Goal: Complete application form

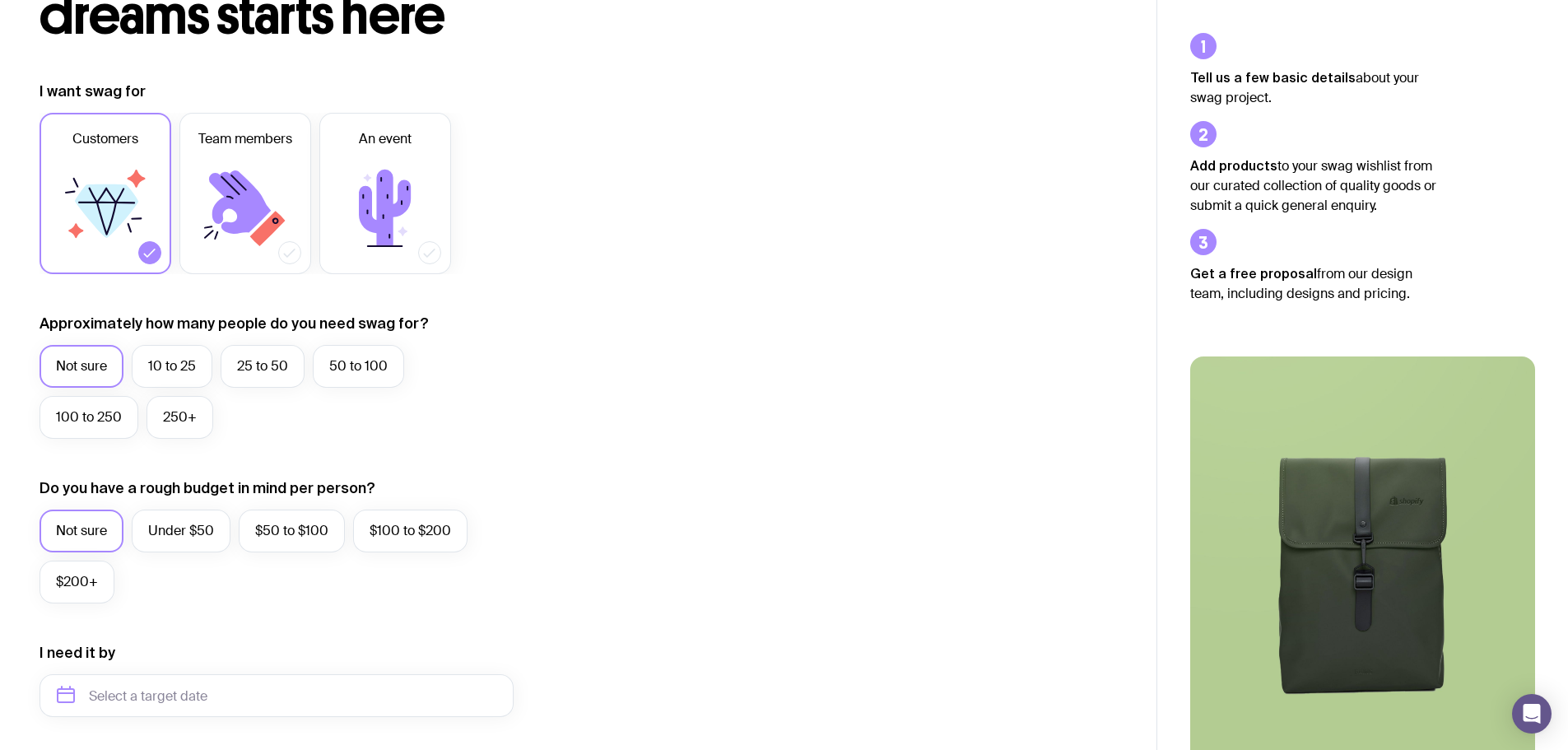
scroll to position [576, 0]
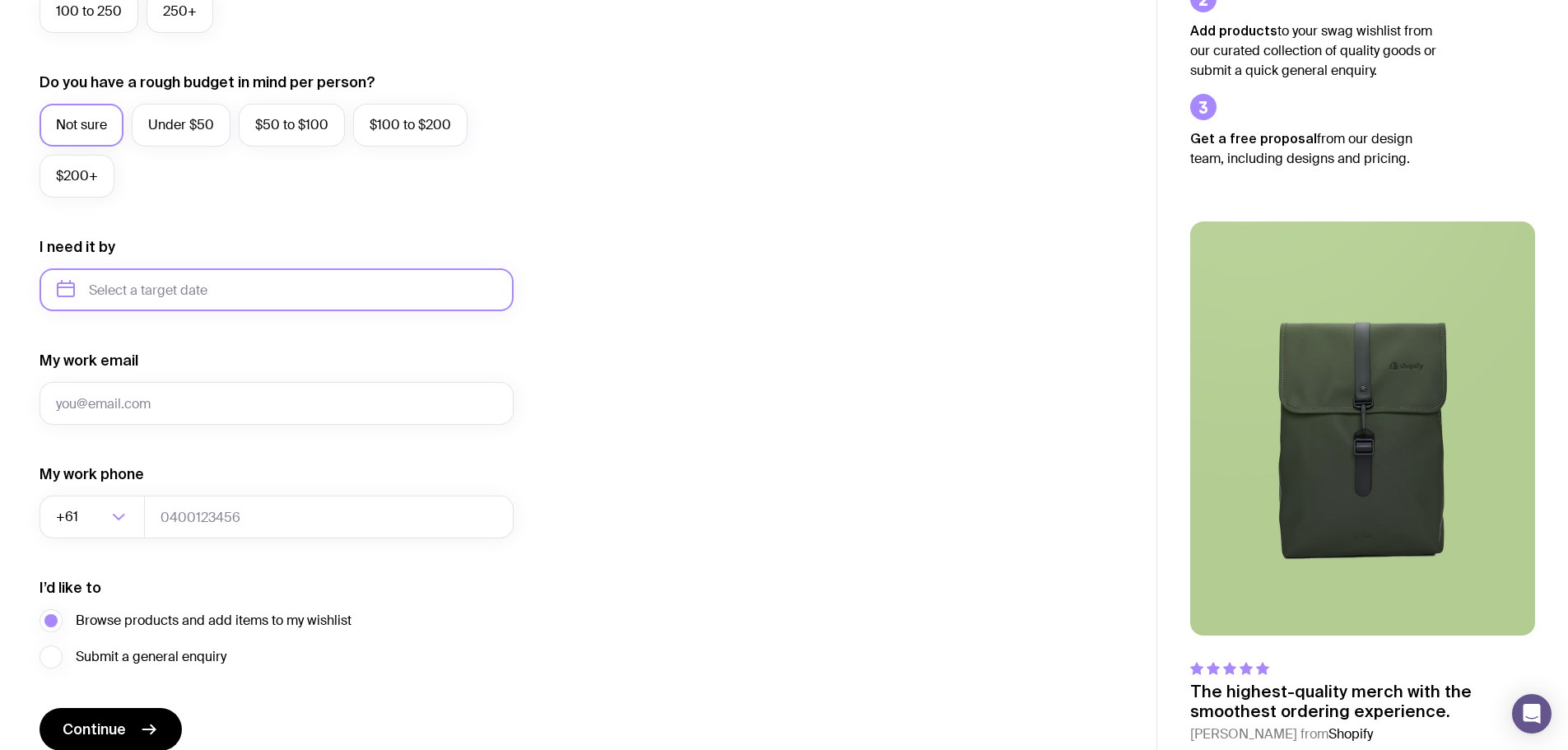
click at [147, 297] on input "text" at bounding box center [276, 290] width 474 height 43
click at [228, 339] on icon "button" at bounding box center [223, 345] width 20 height 20
click at [145, 423] on button "May" at bounding box center [144, 419] width 60 height 33
type input "[DATE]"
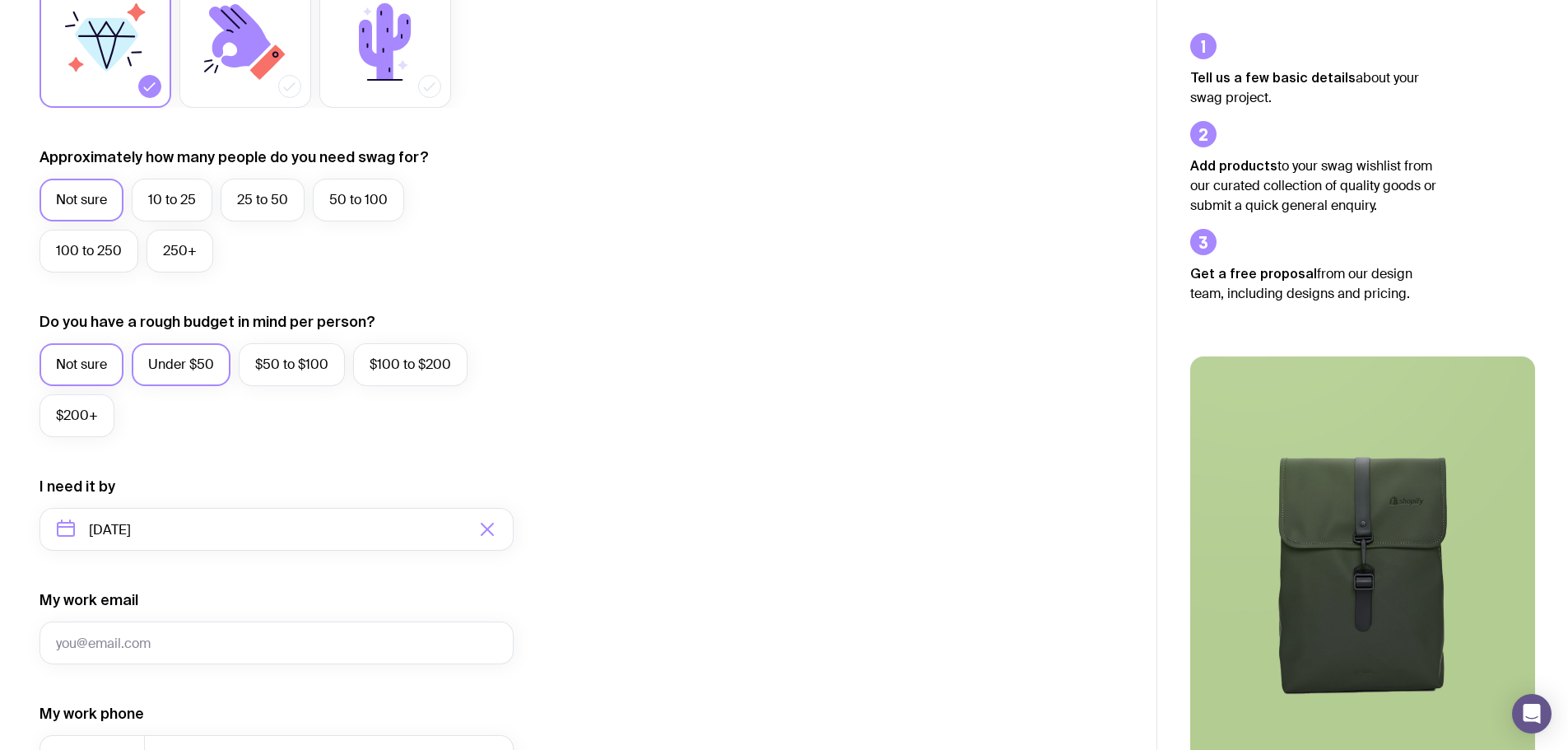
scroll to position [329, 0]
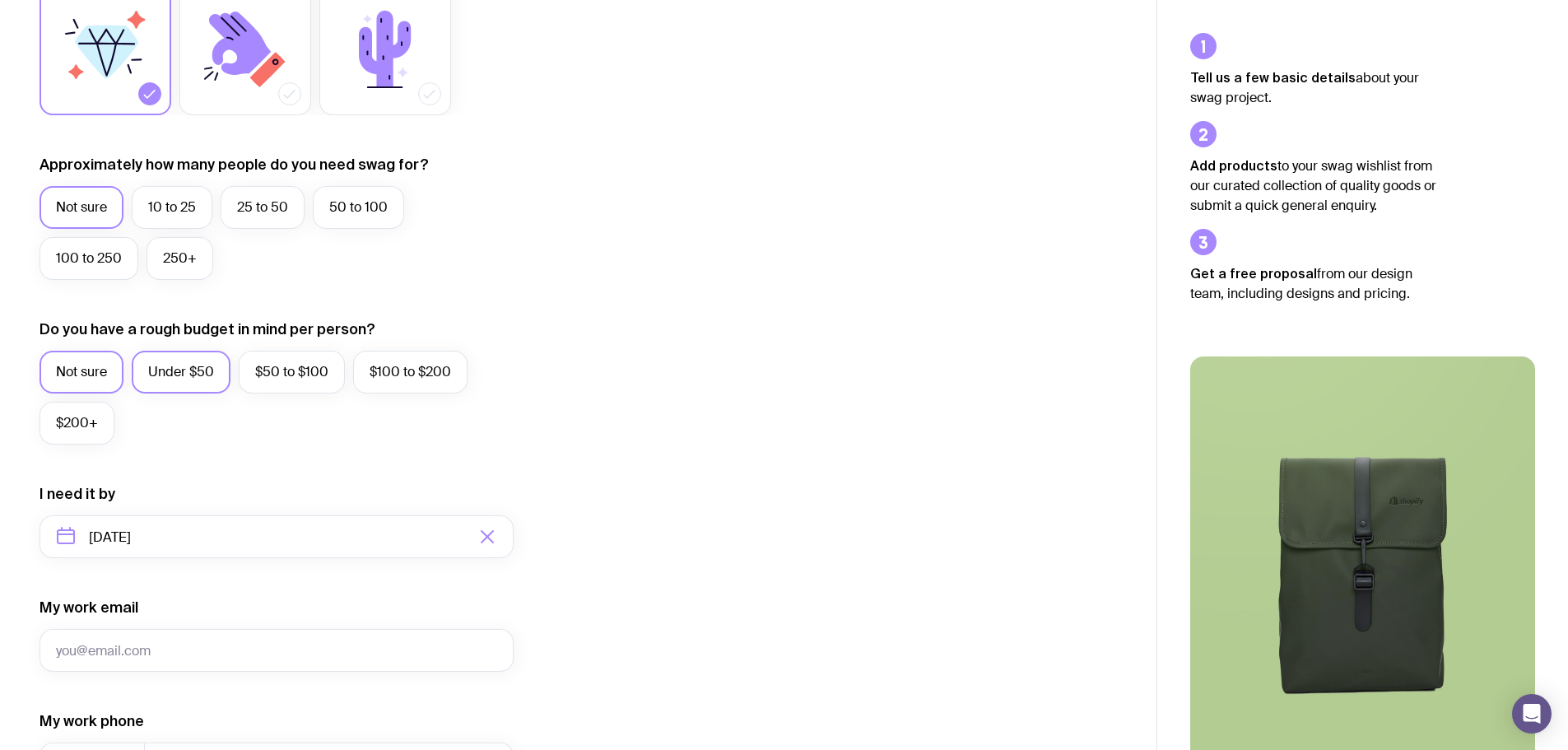
click at [176, 381] on label "Under $50" at bounding box center [181, 372] width 99 height 43
click at [0, 0] on input "Under $50" at bounding box center [0, 0] width 0 height 0
click at [255, 203] on label "25 to 50" at bounding box center [263, 207] width 84 height 43
click at [0, 0] on input "25 to 50" at bounding box center [0, 0] width 0 height 0
click at [256, 89] on icon at bounding box center [246, 49] width 99 height 99
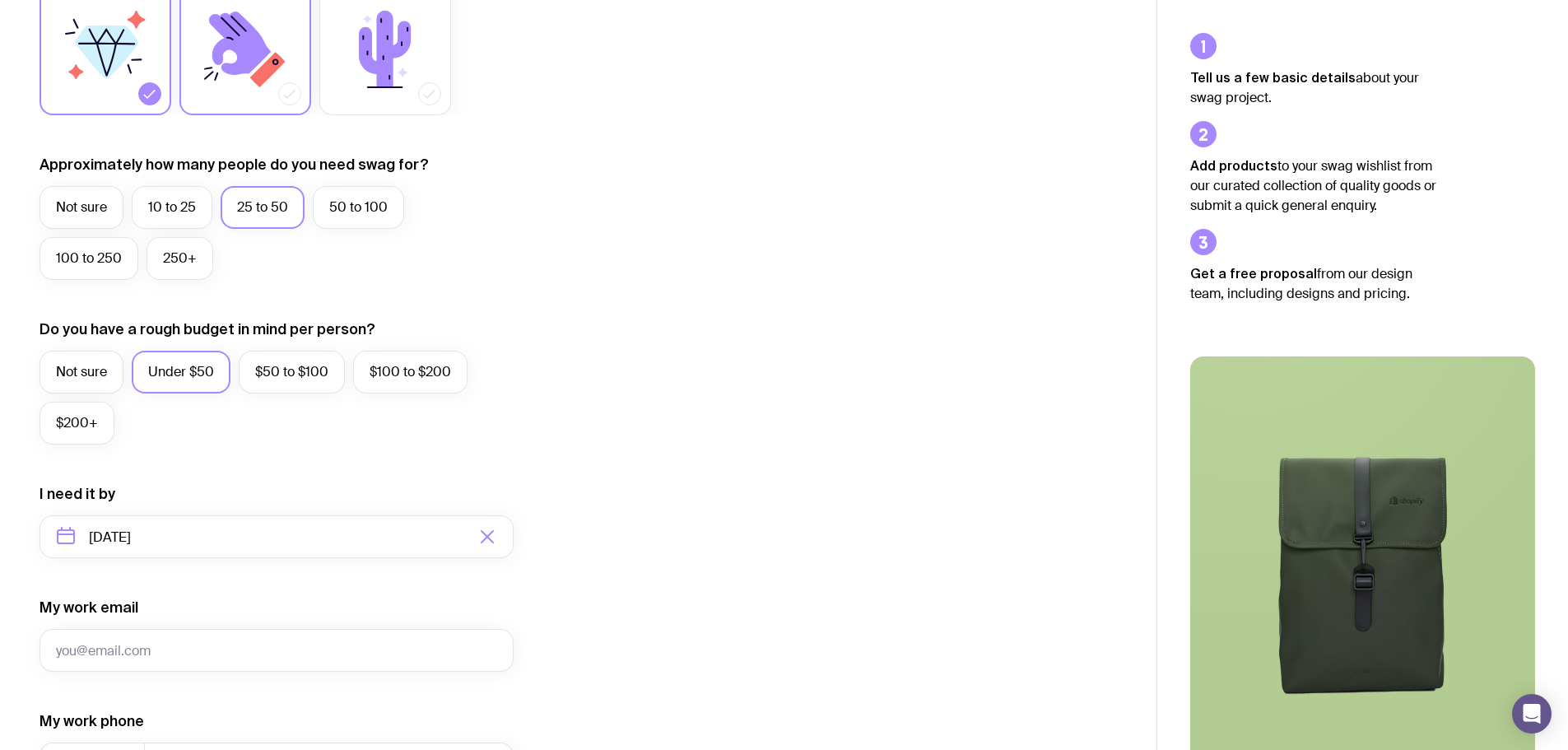
click at [0, 0] on input "Team members" at bounding box center [0, 0] width 0 height 0
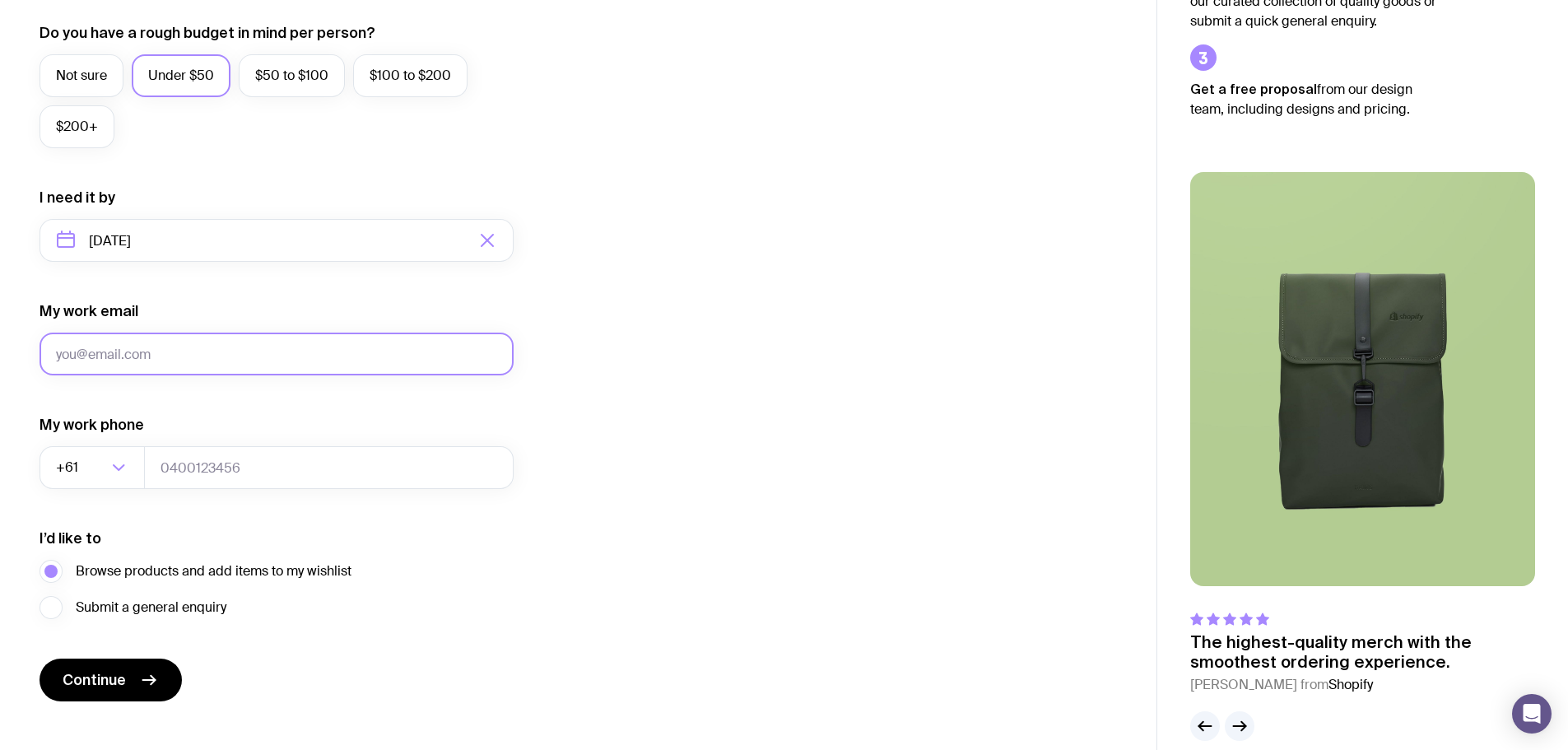
scroll to position [649, 0]
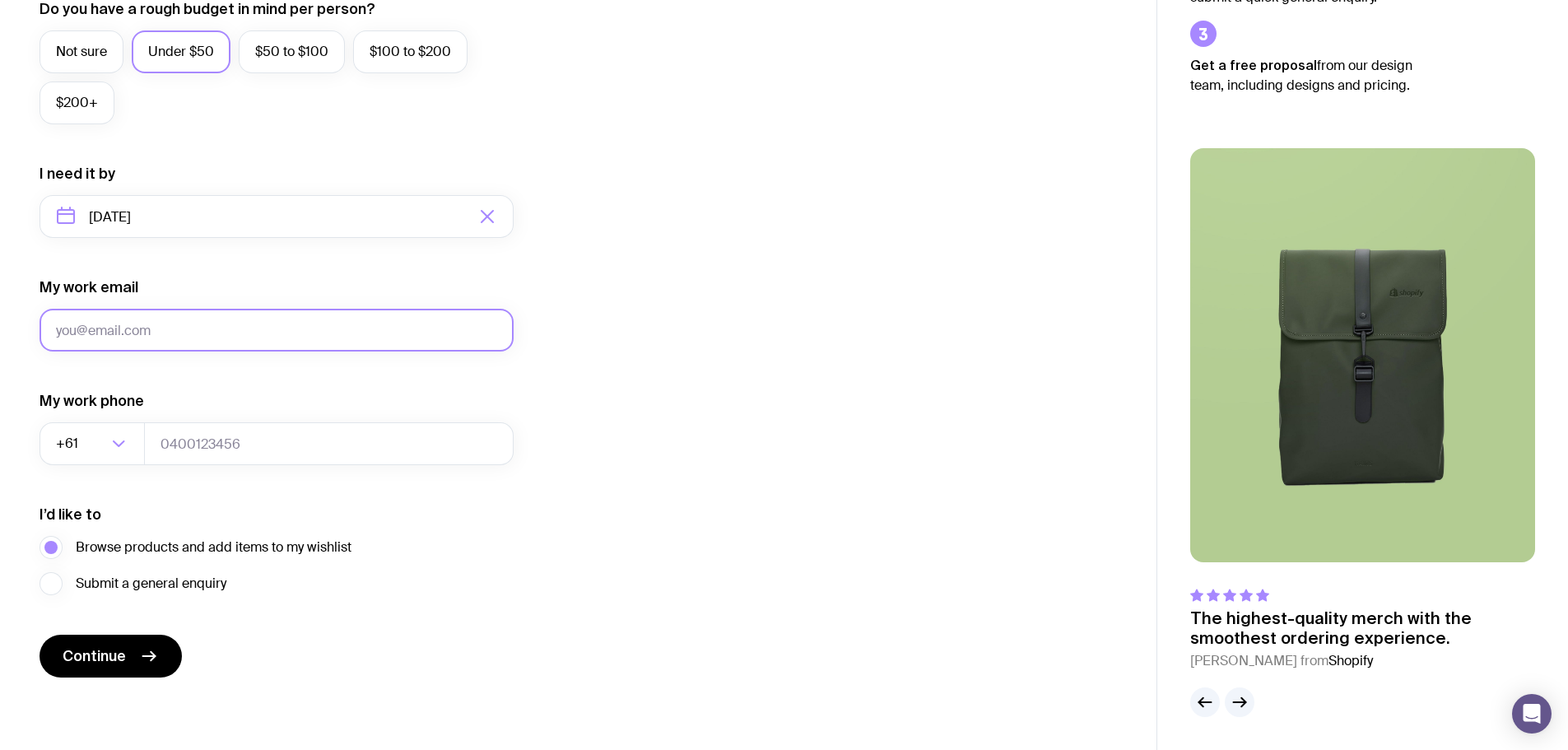
click at [263, 337] on input "My work email" at bounding box center [276, 330] width 474 height 43
type input "[EMAIL_ADDRESS][DOMAIN_NAME]"
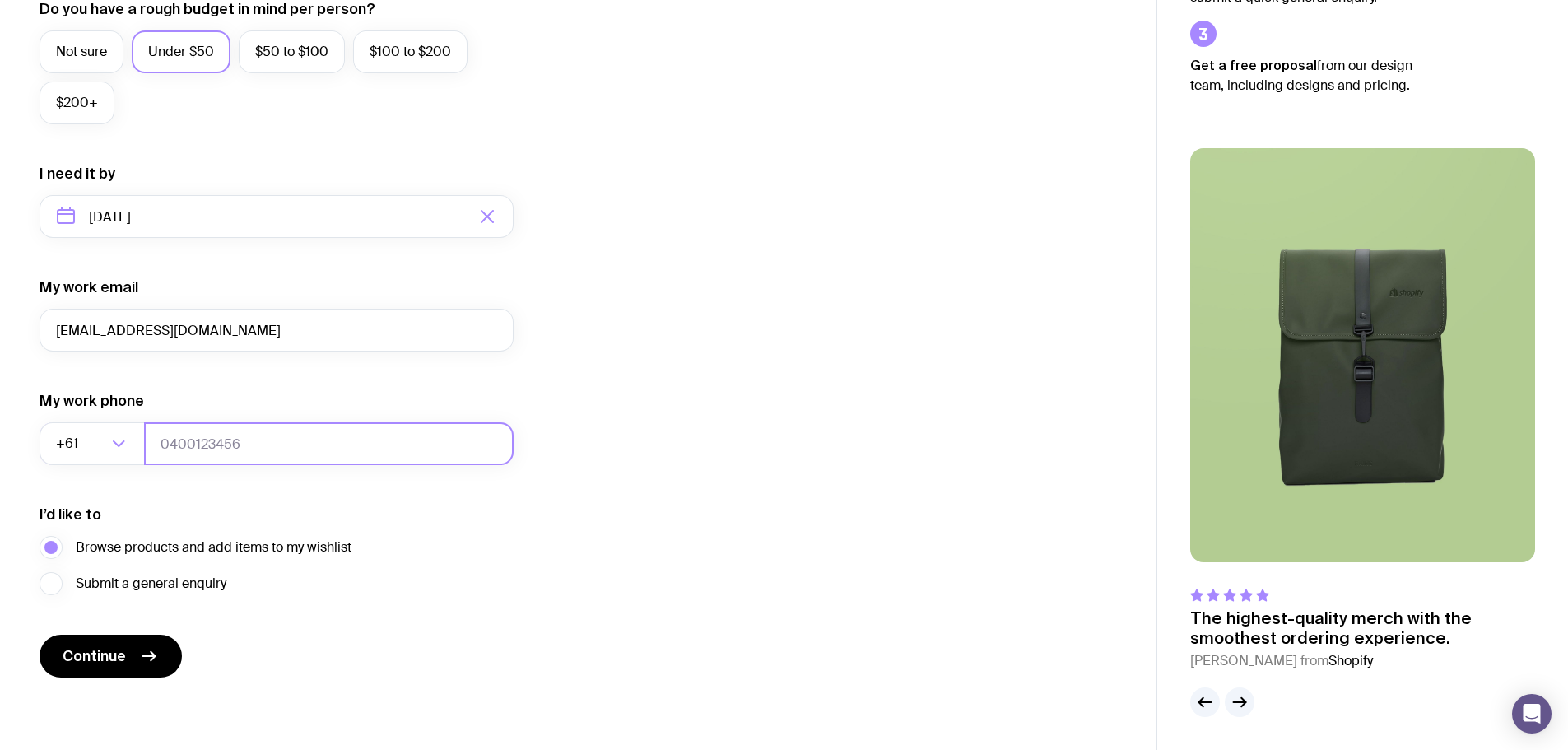
click at [163, 441] on input "tel" at bounding box center [328, 443] width 369 height 43
type input "0400125456"
click at [125, 655] on span "Continue" at bounding box center [94, 655] width 63 height 20
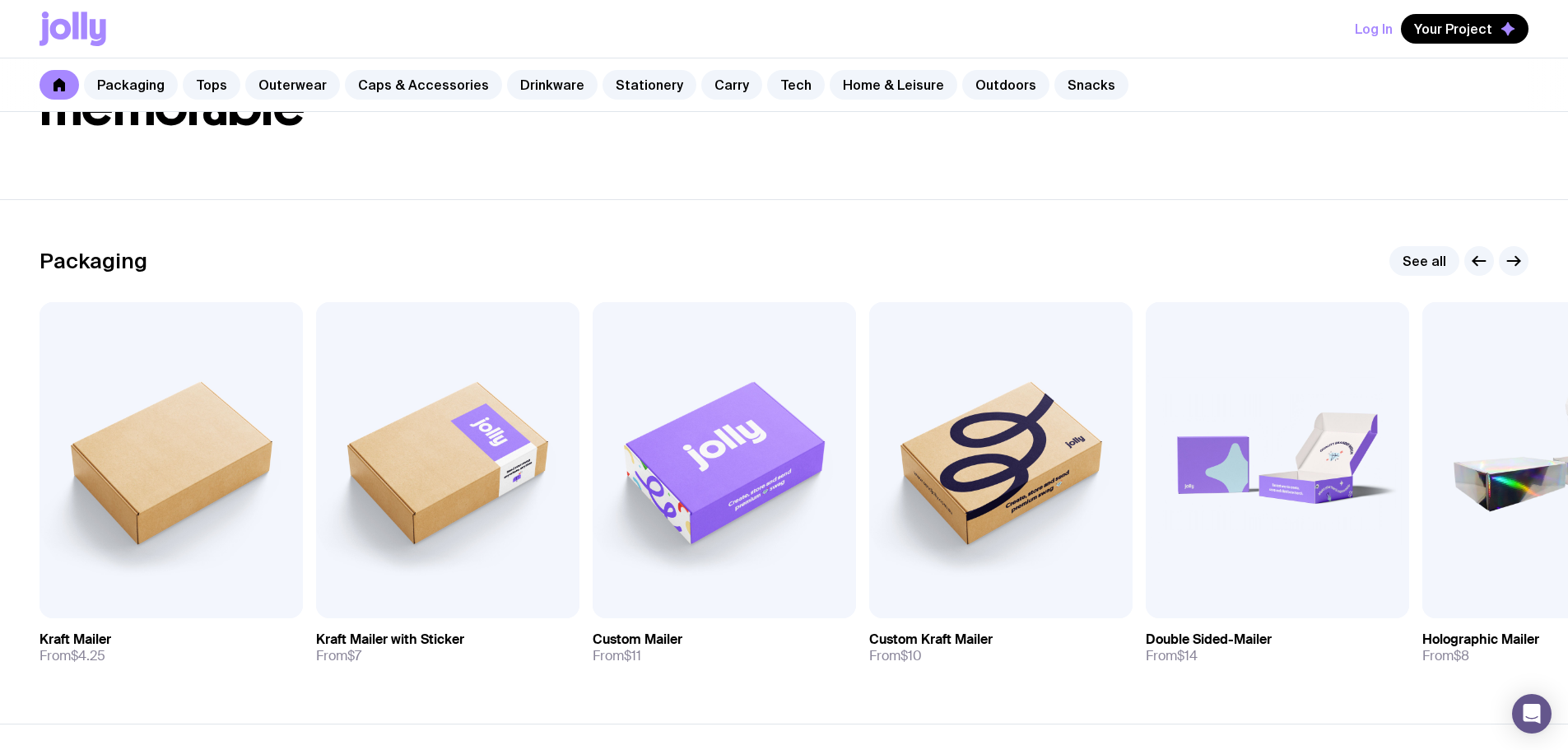
scroll to position [493, 0]
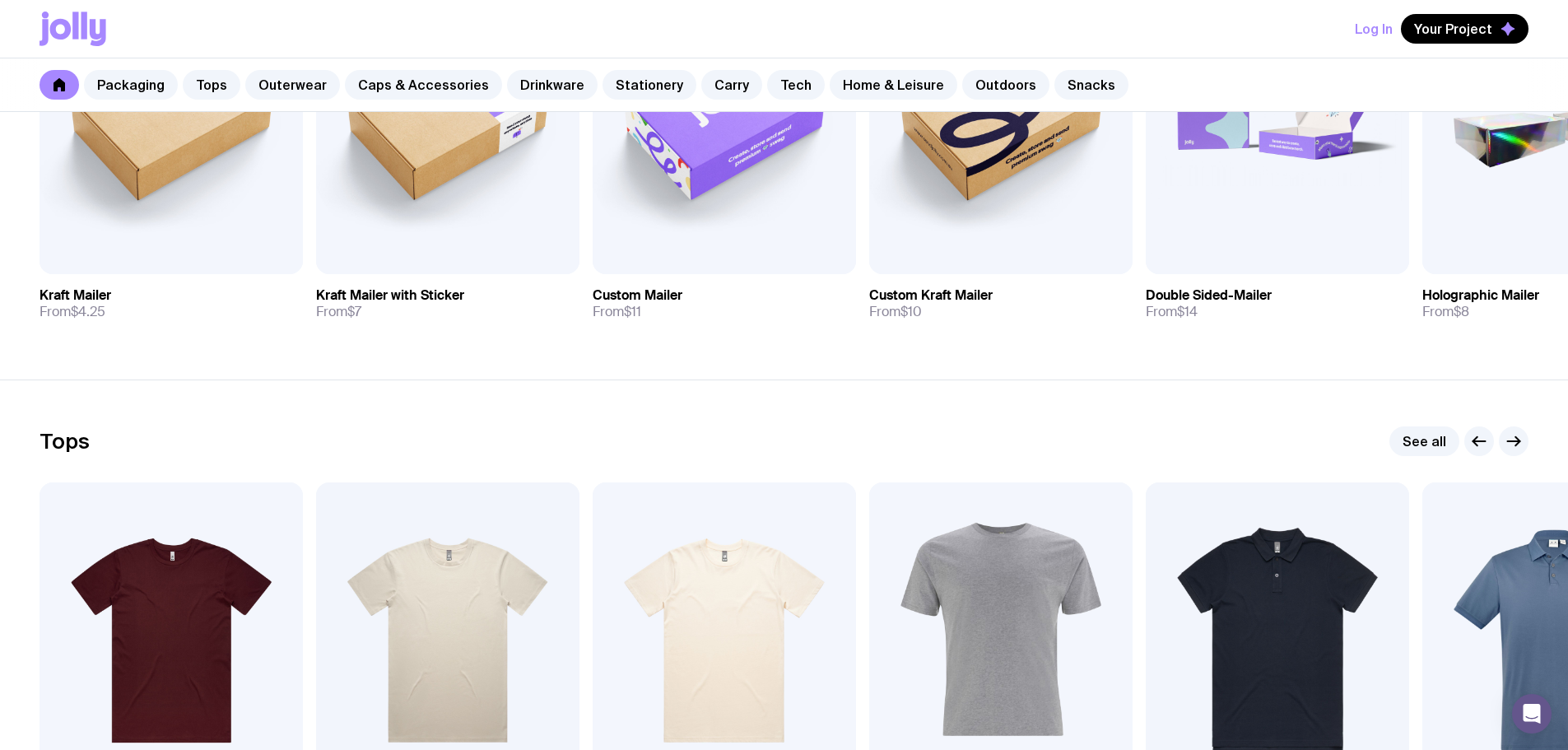
drag, startPoint x: 878, startPoint y: 411, endPoint x: 631, endPoint y: 405, distance: 247.1
click at [631, 405] on section "Tops See all Add to wishlist View AS Colour Basic Tee From $14 +24 Add to wishl…" at bounding box center [784, 648] width 1568 height 537
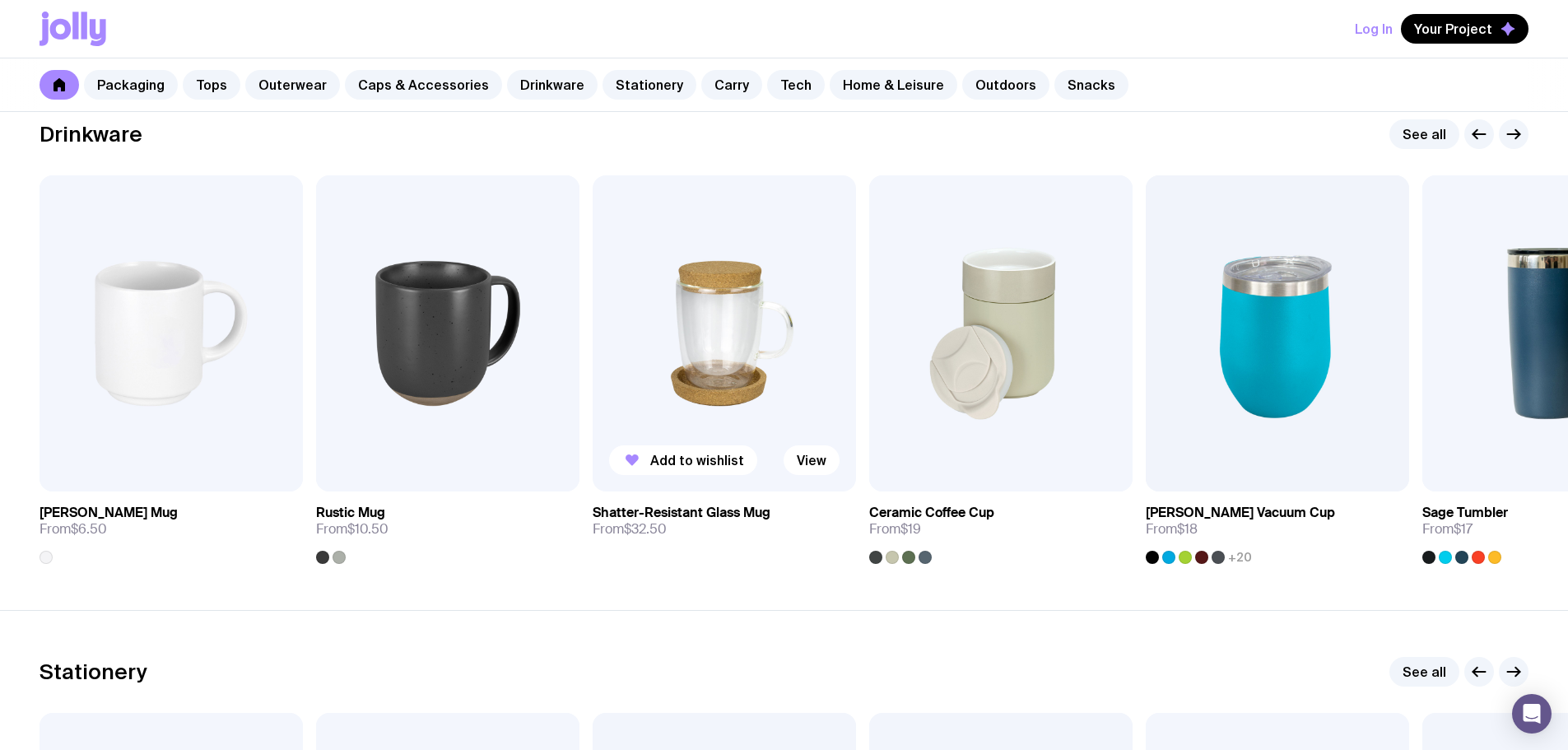
scroll to position [2386, 0]
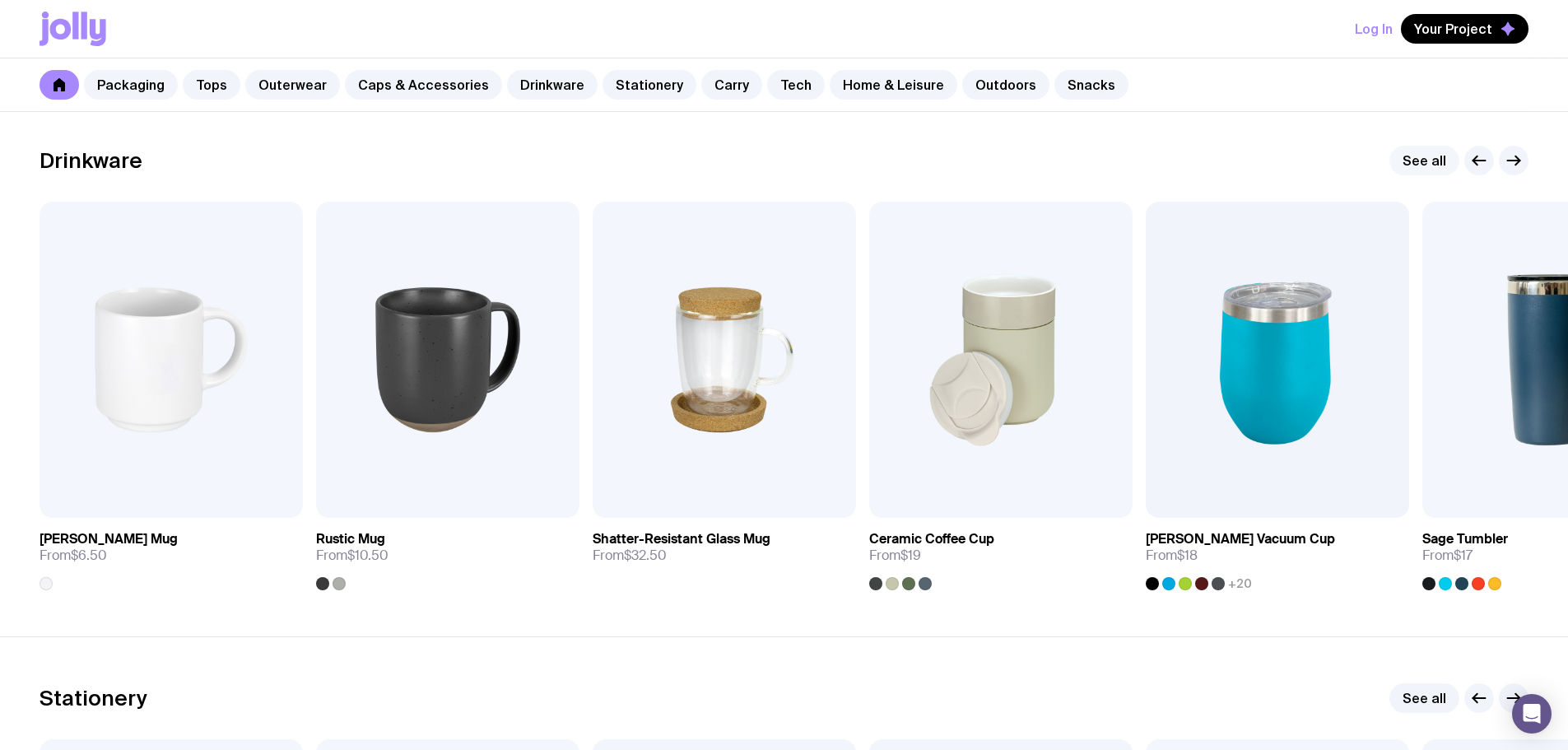
click at [1426, 161] on link "See all" at bounding box center [1425, 160] width 70 height 30
